Goal: Information Seeking & Learning: Understand process/instructions

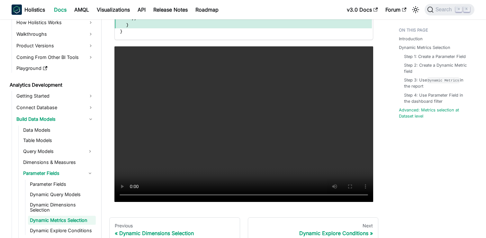
scroll to position [1656, 0]
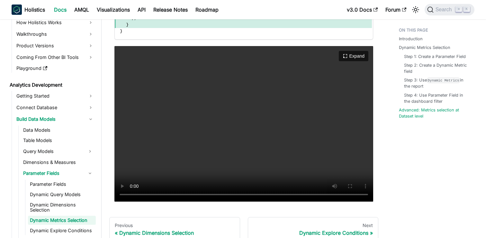
click at [255, 151] on video "Your browser does not support embedding video, but you can download it ." at bounding box center [244, 123] width 259 height 155
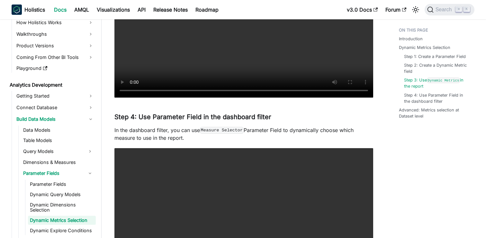
scroll to position [1079, 0]
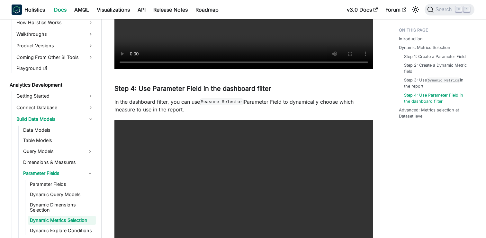
click at [235, 102] on code "Measure Selector" at bounding box center [222, 101] width 44 height 6
click at [256, 99] on p "In the dashboard filter, you can use Measure Selector Parameter Field to dynami…" at bounding box center [244, 105] width 259 height 15
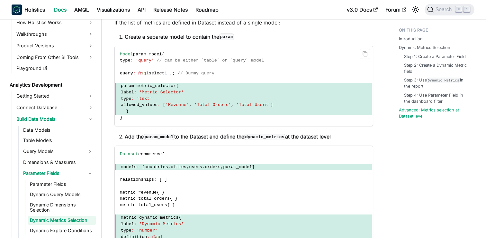
scroll to position [1438, 0]
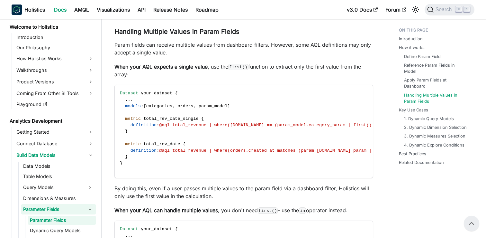
scroll to position [864, 0]
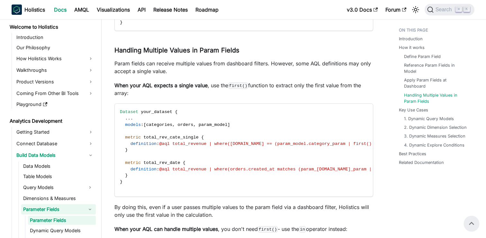
click at [198, 73] on p "Param fields can receive multiple values from dashboard filters. However, some …" at bounding box center [244, 67] width 259 height 15
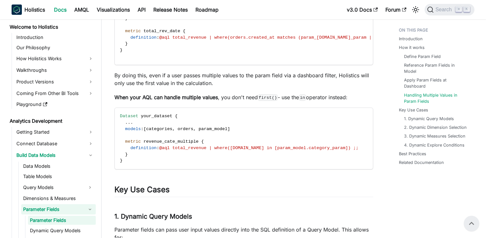
scroll to position [979, 0]
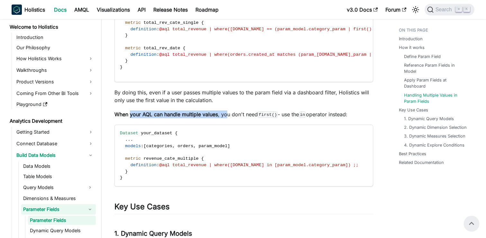
drag, startPoint x: 131, startPoint y: 115, endPoint x: 226, endPoint y: 112, distance: 94.6
click at [226, 112] on p "When your AQL can handle multiple values , you don't need first() - use the in …" at bounding box center [244, 114] width 259 height 8
click at [257, 111] on p "When your AQL can handle multiple values , you don't need first() - use the in …" at bounding box center [244, 114] width 259 height 8
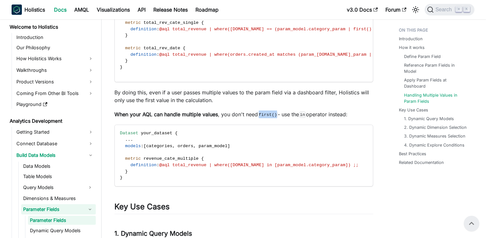
drag, startPoint x: 261, startPoint y: 115, endPoint x: 280, endPoint y: 115, distance: 19.0
click at [278, 115] on code "first()" at bounding box center [268, 114] width 20 height 6
copy code "first()"
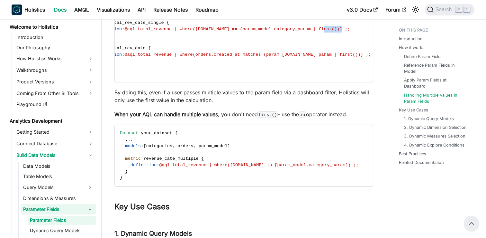
drag, startPoint x: 328, startPoint y: 30, endPoint x: 346, endPoint y: 30, distance: 18.3
click at [346, 30] on span "@aql total_revenue | where(categories.name == (param_model.category_param | fir…" at bounding box center [237, 29] width 226 height 5
copy span "first()"
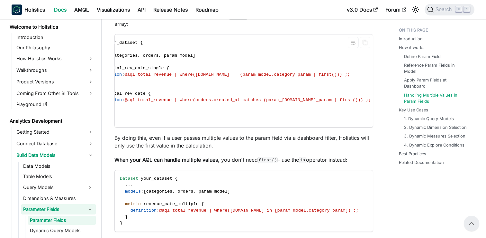
click at [347, 79] on code "Dataset your_dataset { . . . models : [ categories , orders , param_model ] met…" at bounding box center [228, 80] width 296 height 93
drag, startPoint x: 323, startPoint y: 74, endPoint x: 346, endPoint y: 75, distance: 23.2
click at [346, 75] on span "@aql total_revenue | where(categories.name == (param_model.category_param | fir…" at bounding box center [237, 74] width 226 height 5
copy span "| first()"
